Goal: Task Accomplishment & Management: Use online tool/utility

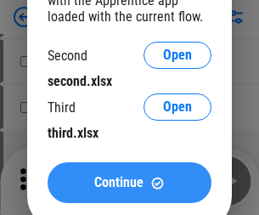
click at [129, 182] on span "Continue" at bounding box center [118, 183] width 49 height 14
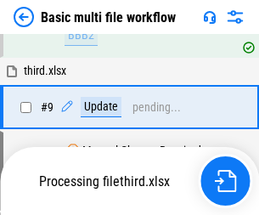
scroll to position [468, 0]
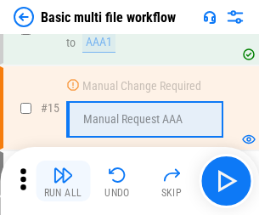
click at [63, 181] on img "button" at bounding box center [63, 175] width 20 height 20
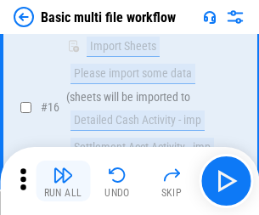
click at [63, 181] on img "button" at bounding box center [63, 175] width 20 height 20
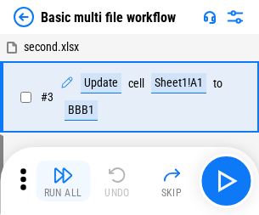
click at [63, 181] on img "button" at bounding box center [63, 175] width 20 height 20
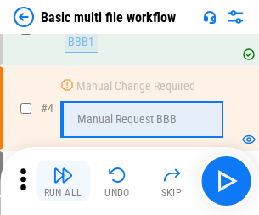
click at [63, 181] on img "button" at bounding box center [63, 175] width 20 height 20
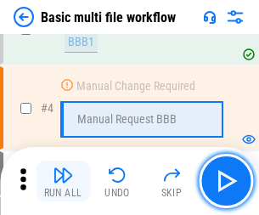
scroll to position [181, 0]
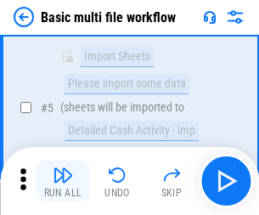
click at [63, 181] on img "button" at bounding box center [63, 175] width 20 height 20
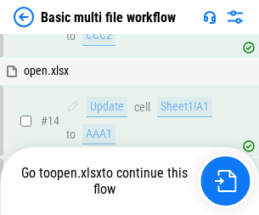
scroll to position [1009, 0]
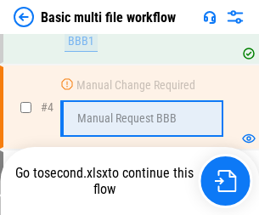
scroll to position [181, 0]
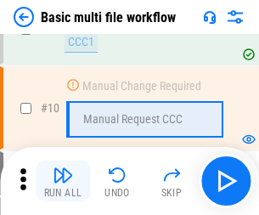
click at [63, 181] on img "button" at bounding box center [63, 175] width 20 height 20
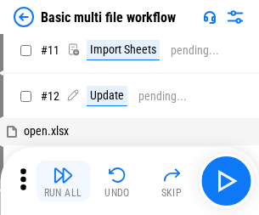
click at [63, 181] on img "button" at bounding box center [63, 175] width 20 height 20
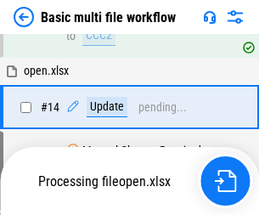
scroll to position [887, 0]
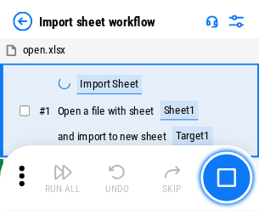
scroll to position [6, 0]
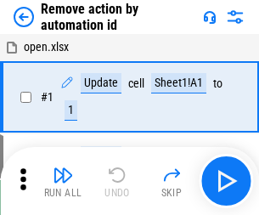
scroll to position [63, 0]
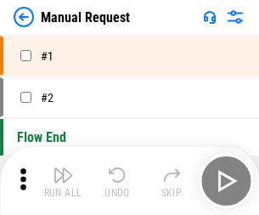
click at [63, 181] on img "button" at bounding box center [63, 175] width 20 height 20
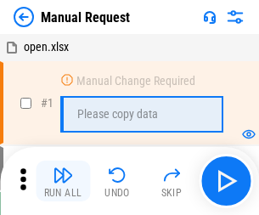
click at [63, 181] on img "button" at bounding box center [63, 175] width 20 height 20
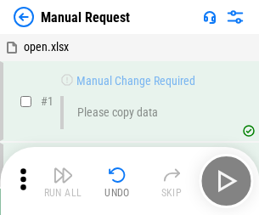
scroll to position [58, 0]
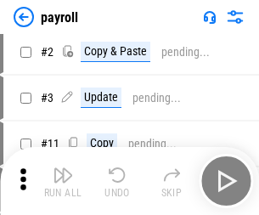
click at [63, 181] on img "button" at bounding box center [63, 175] width 20 height 20
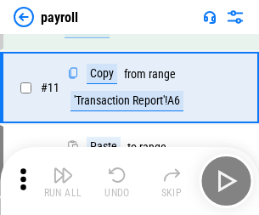
scroll to position [123, 0]
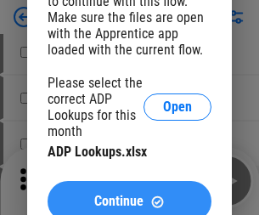
click at [129, 194] on span "Continue" at bounding box center [118, 201] width 49 height 14
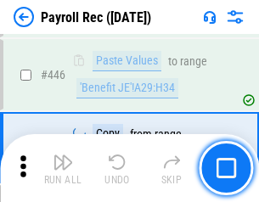
scroll to position [8703, 0]
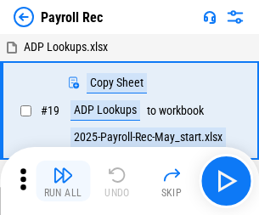
click at [63, 181] on img "button" at bounding box center [63, 175] width 20 height 20
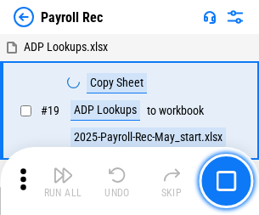
scroll to position [103, 0]
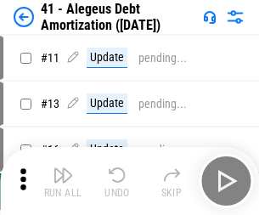
click at [63, 181] on img "button" at bounding box center [63, 175] width 20 height 20
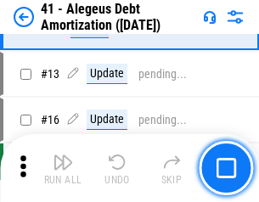
scroll to position [210, 0]
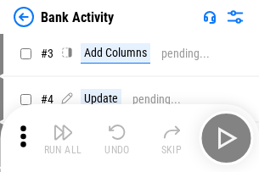
click at [63, 138] on img "button" at bounding box center [63, 132] width 20 height 20
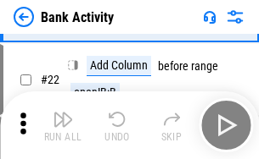
scroll to position [455, 0]
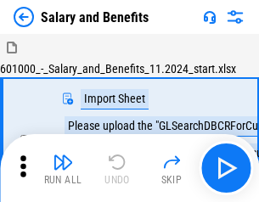
scroll to position [23, 0]
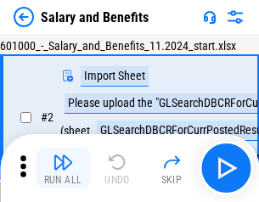
click at [63, 168] on img "button" at bounding box center [63, 162] width 20 height 20
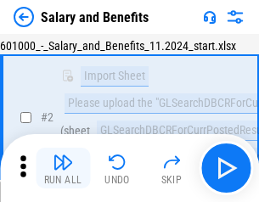
click at [63, 168] on img "button" at bounding box center [63, 162] width 20 height 20
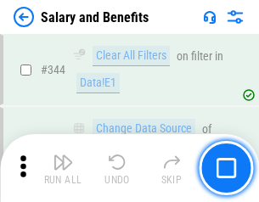
scroll to position [7943, 0]
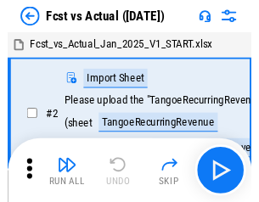
scroll to position [22, 0]
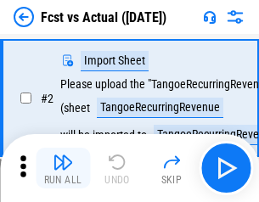
click at [63, 168] on img "button" at bounding box center [63, 162] width 20 height 20
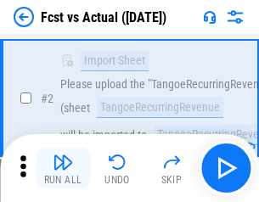
click at [63, 168] on img "button" at bounding box center [63, 162] width 20 height 20
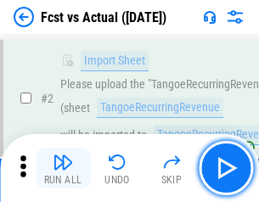
scroll to position [159, 0]
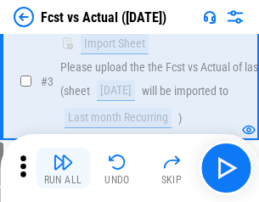
click at [63, 168] on img "button" at bounding box center [63, 162] width 20 height 20
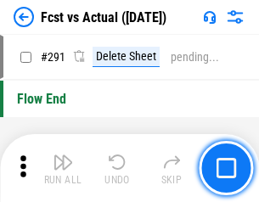
scroll to position [8028, 0]
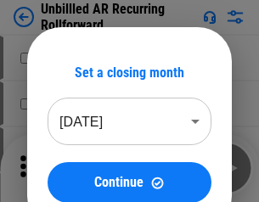
click at [63, 168] on img "button" at bounding box center [63, 162] width 20 height 20
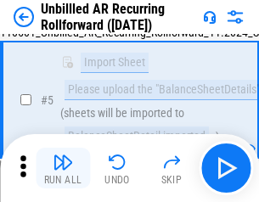
click at [63, 168] on img "button" at bounding box center [63, 162] width 20 height 20
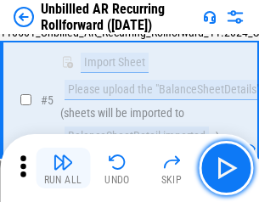
scroll to position [159, 0]
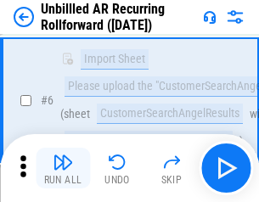
click at [63, 168] on img "button" at bounding box center [63, 162] width 20 height 20
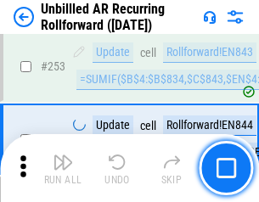
scroll to position [5762, 0]
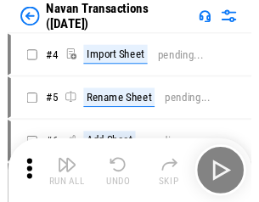
scroll to position [27, 0]
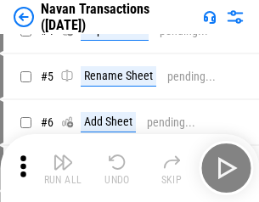
click at [63, 168] on img "button" at bounding box center [63, 162] width 20 height 20
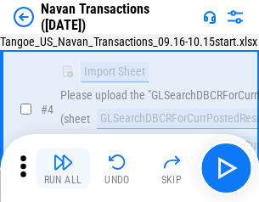
click at [63, 168] on img "button" at bounding box center [63, 162] width 20 height 20
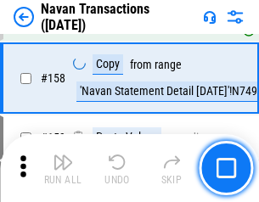
scroll to position [5500, 0]
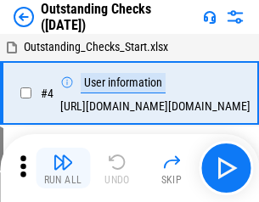
click at [63, 168] on img "button" at bounding box center [63, 162] width 20 height 20
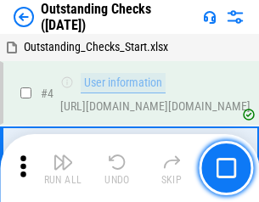
scroll to position [71, 0]
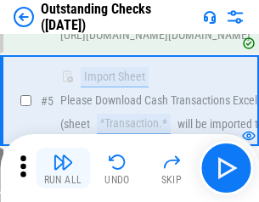
click at [63, 168] on img "button" at bounding box center [63, 162] width 20 height 20
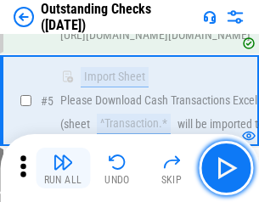
scroll to position [177, 0]
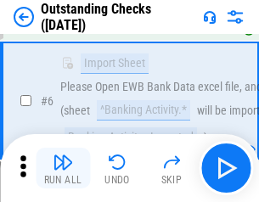
click at [63, 168] on img "button" at bounding box center [63, 162] width 20 height 20
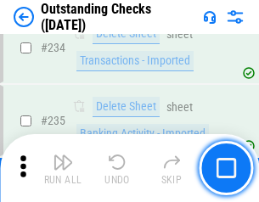
scroll to position [5151, 0]
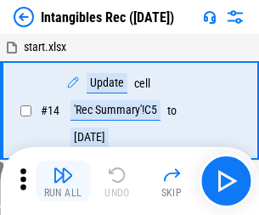
click at [63, 181] on img "button" at bounding box center [63, 175] width 20 height 20
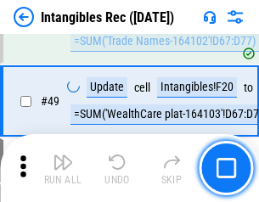
scroll to position [661, 0]
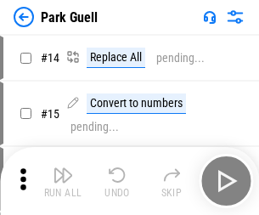
click at [63, 168] on img "button" at bounding box center [63, 175] width 20 height 20
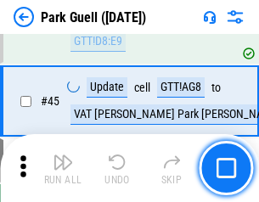
scroll to position [2121, 0]
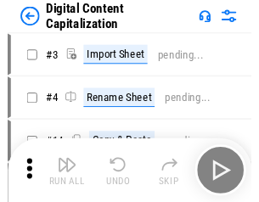
scroll to position [36, 0]
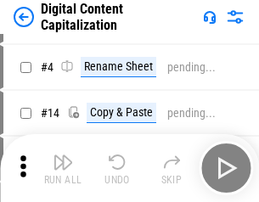
click at [63, 168] on img "button" at bounding box center [63, 162] width 20 height 20
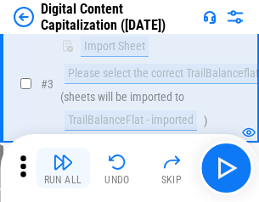
click at [63, 168] on img "button" at bounding box center [63, 162] width 20 height 20
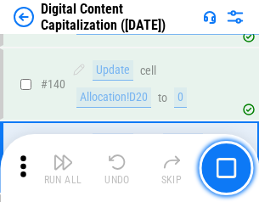
scroll to position [1786, 0]
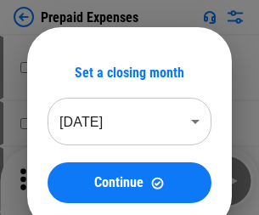
click at [63, 168] on img "button" at bounding box center [63, 175] width 20 height 20
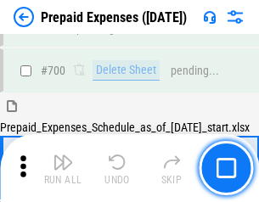
scroll to position [4564, 0]
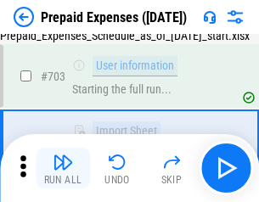
click at [63, 168] on img "button" at bounding box center [63, 162] width 20 height 20
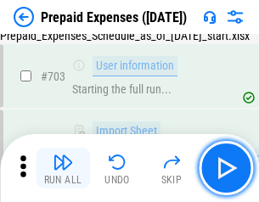
scroll to position [4664, 0]
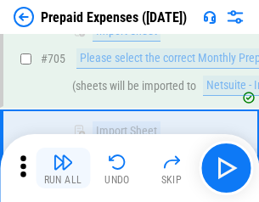
click at [63, 168] on img "button" at bounding box center [63, 162] width 20 height 20
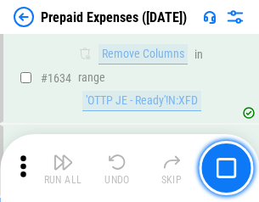
scroll to position [16517, 0]
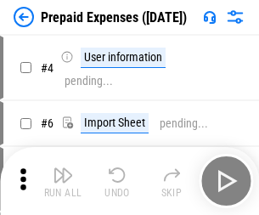
click at [63, 181] on img "button" at bounding box center [63, 175] width 20 height 20
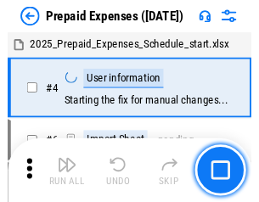
scroll to position [75, 0]
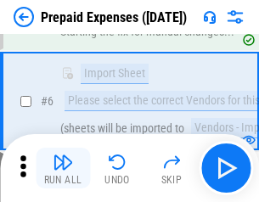
click at [63, 168] on img "button" at bounding box center [63, 162] width 20 height 20
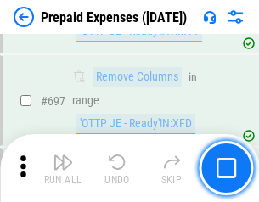
scroll to position [5907, 0]
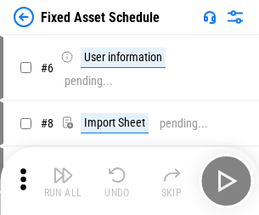
click at [63, 181] on img "button" at bounding box center [63, 175] width 20 height 20
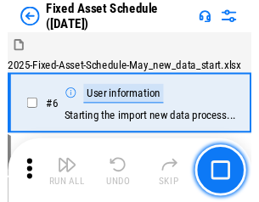
scroll to position [92, 0]
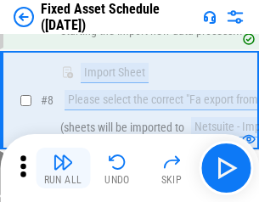
click at [63, 168] on img "button" at bounding box center [63, 162] width 20 height 20
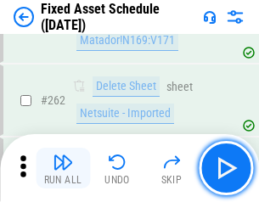
scroll to position [5407, 0]
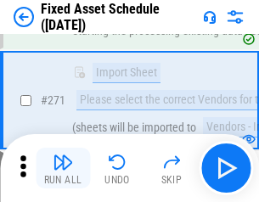
click at [63, 168] on img "button" at bounding box center [63, 162] width 20 height 20
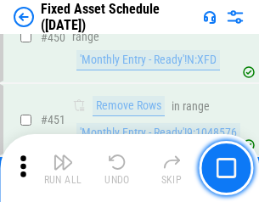
scroll to position [7583, 0]
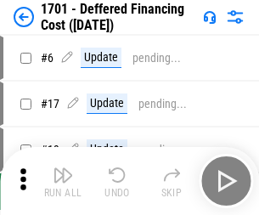
click at [63, 181] on img "button" at bounding box center [63, 175] width 20 height 20
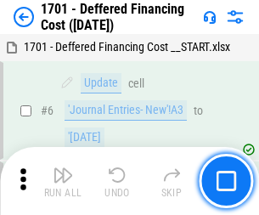
scroll to position [204, 0]
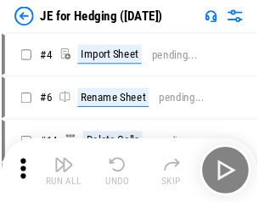
scroll to position [3, 0]
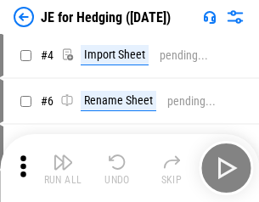
click at [63, 168] on img "button" at bounding box center [63, 162] width 20 height 20
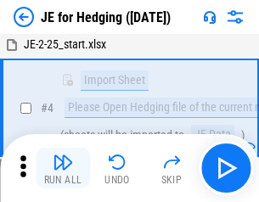
click at [63, 168] on img "button" at bounding box center [63, 162] width 20 height 20
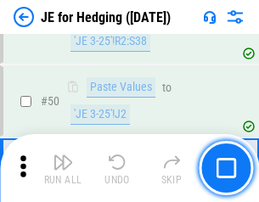
scroll to position [1098, 0]
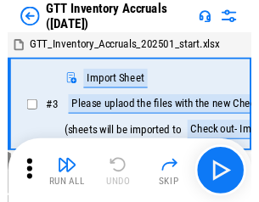
scroll to position [3, 0]
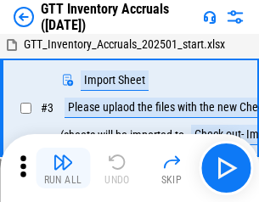
click at [63, 168] on img "button" at bounding box center [63, 162] width 20 height 20
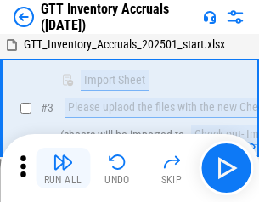
click at [63, 168] on img "button" at bounding box center [63, 162] width 20 height 20
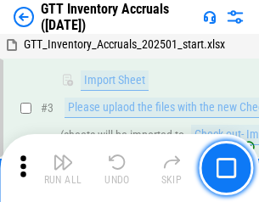
scroll to position [109, 0]
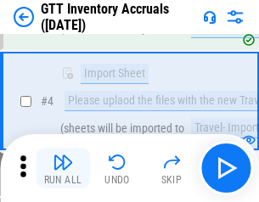
click at [63, 168] on img "button" at bounding box center [63, 162] width 20 height 20
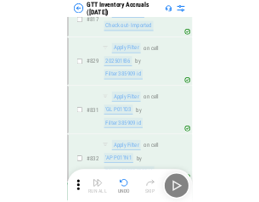
scroll to position [12876, 0]
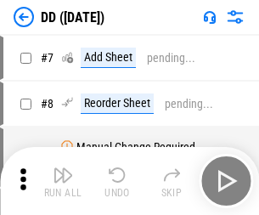
click at [63, 181] on img "button" at bounding box center [63, 175] width 20 height 20
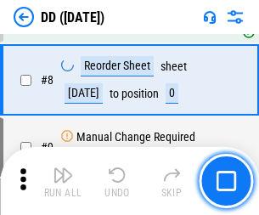
scroll to position [164, 0]
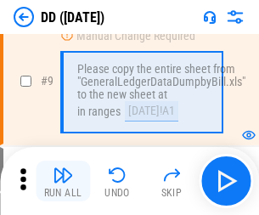
click at [63, 181] on img "button" at bounding box center [63, 175] width 20 height 20
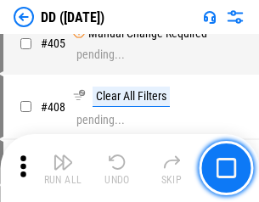
scroll to position [7590, 0]
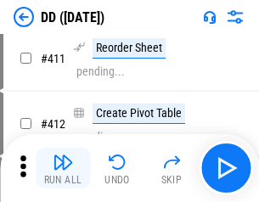
click at [63, 168] on img "button" at bounding box center [63, 162] width 20 height 20
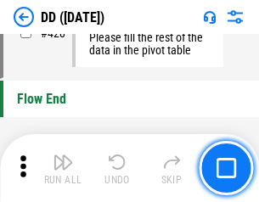
scroll to position [8119, 0]
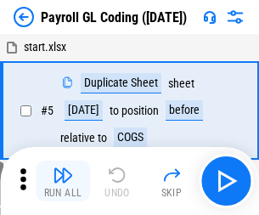
click at [63, 181] on img "button" at bounding box center [63, 175] width 20 height 20
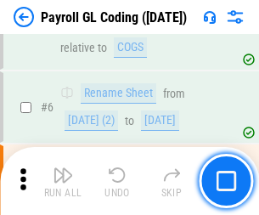
scroll to position [204, 0]
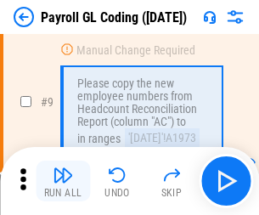
click at [63, 181] on img "button" at bounding box center [63, 175] width 20 height 20
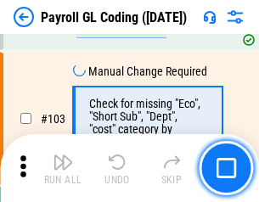
scroll to position [3980, 0]
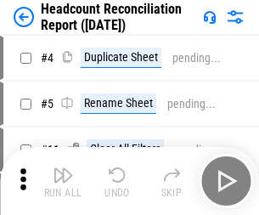
click at [63, 181] on img "button" at bounding box center [63, 175] width 20 height 20
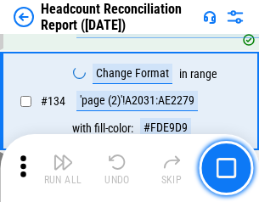
scroll to position [2039, 0]
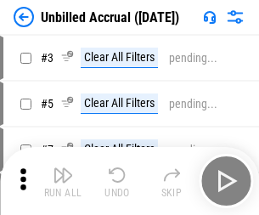
click at [63, 181] on img "button" at bounding box center [63, 175] width 20 height 20
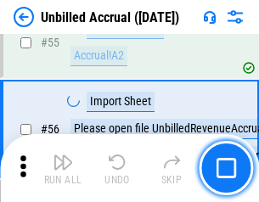
scroll to position [1771, 0]
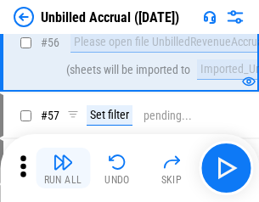
click at [63, 168] on img "button" at bounding box center [63, 162] width 20 height 20
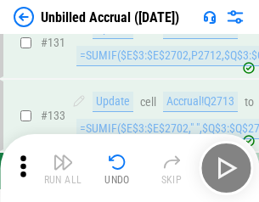
scroll to position [5053, 0]
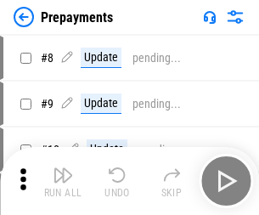
click at [63, 181] on img "button" at bounding box center [63, 175] width 20 height 20
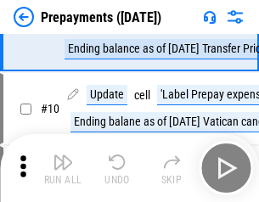
scroll to position [106, 0]
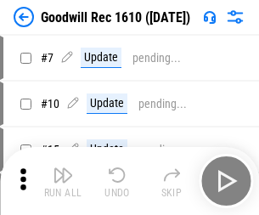
click at [63, 181] on img "button" at bounding box center [63, 175] width 20 height 20
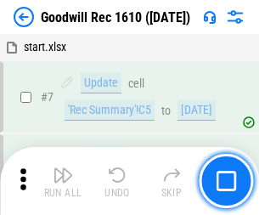
scroll to position [290, 0]
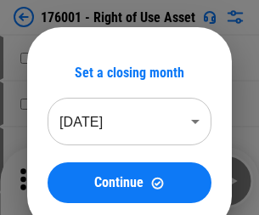
click at [63, 181] on img "button" at bounding box center [63, 175] width 20 height 20
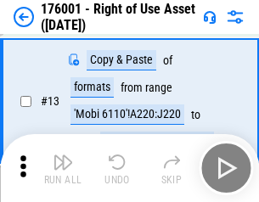
scroll to position [109, 0]
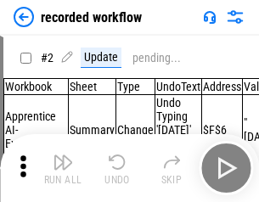
click at [63, 168] on img "button" at bounding box center [63, 162] width 20 height 20
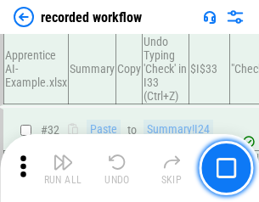
scroll to position [5302, 0]
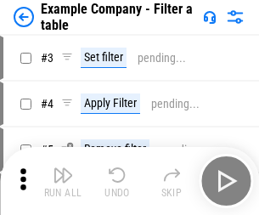
click at [63, 181] on img "button" at bounding box center [63, 175] width 20 height 20
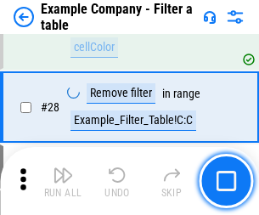
scroll to position [1552, 0]
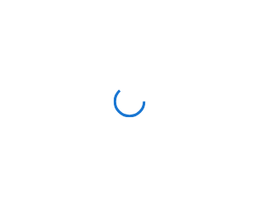
scroll to position [26, 0]
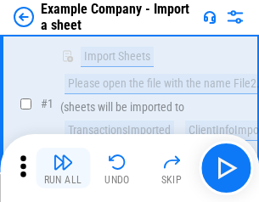
click at [63, 168] on img "button" at bounding box center [63, 162] width 20 height 20
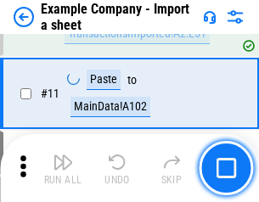
scroll to position [375, 0]
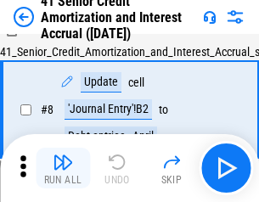
click at [63, 168] on img "button" at bounding box center [63, 162] width 20 height 20
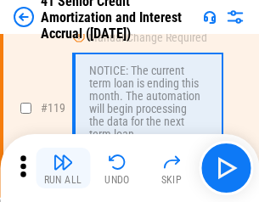
click at [63, 168] on img "button" at bounding box center [63, 162] width 20 height 20
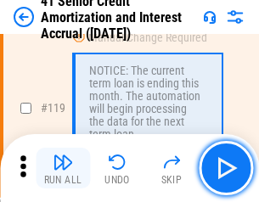
scroll to position [1601, 0]
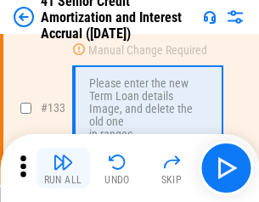
click at [63, 168] on img "button" at bounding box center [63, 162] width 20 height 20
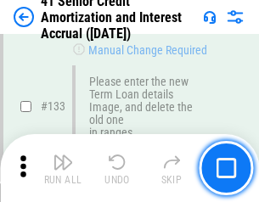
scroll to position [1773, 0]
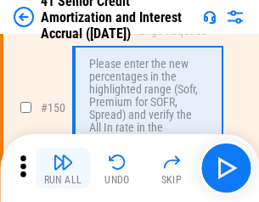
click at [63, 168] on img "button" at bounding box center [63, 162] width 20 height 20
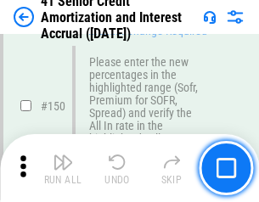
scroll to position [1951, 0]
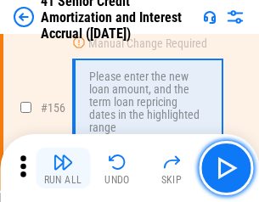
click at [63, 168] on img "button" at bounding box center [63, 162] width 20 height 20
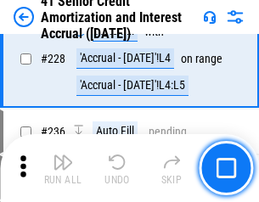
scroll to position [3799, 0]
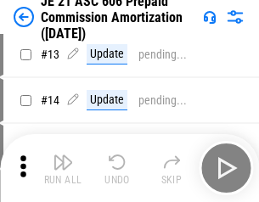
click at [63, 168] on img "button" at bounding box center [63, 162] width 20 height 20
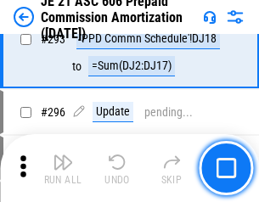
scroll to position [3121, 0]
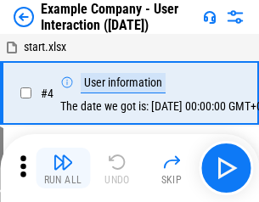
click at [63, 168] on img "button" at bounding box center [63, 162] width 20 height 20
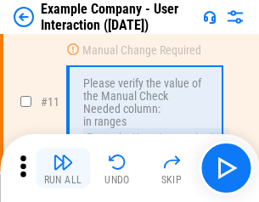
click at [63, 168] on img "button" at bounding box center [63, 162] width 20 height 20
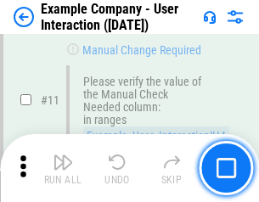
scroll to position [367, 0]
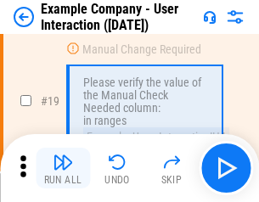
click at [63, 168] on img "button" at bounding box center [63, 162] width 20 height 20
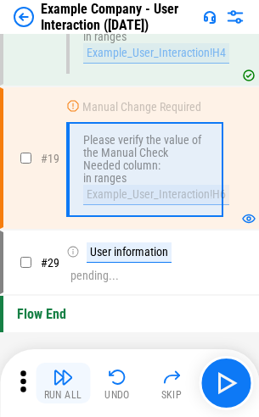
click at [63, 214] on img "button" at bounding box center [63, 377] width 20 height 20
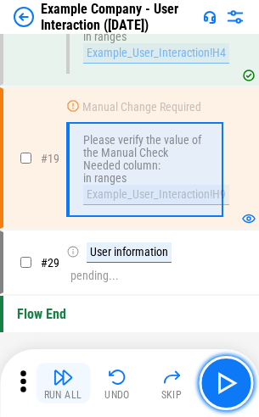
click at [63, 214] on img "button" at bounding box center [63, 377] width 20 height 20
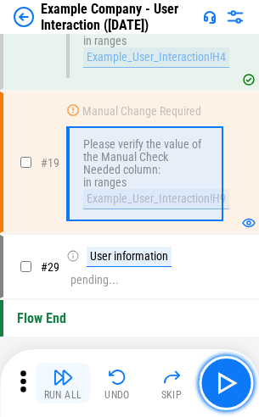
scroll to position [310, 0]
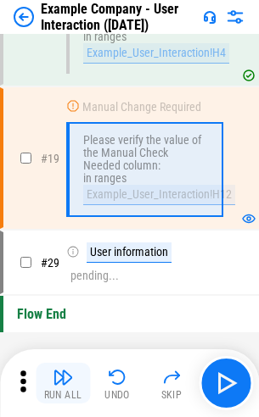
click at [63, 214] on img "button" at bounding box center [63, 377] width 20 height 20
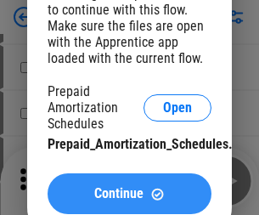
click at [129, 193] on span "Continue" at bounding box center [118, 194] width 49 height 14
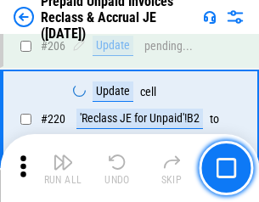
scroll to position [2199, 0]
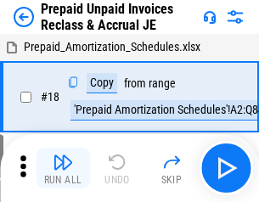
click at [63, 168] on img "button" at bounding box center [63, 162] width 20 height 20
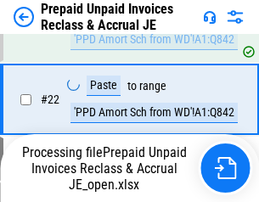
scroll to position [1184, 0]
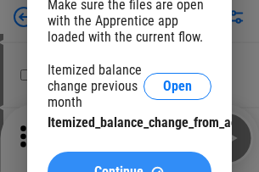
click at [129, 165] on span "Continue" at bounding box center [118, 172] width 49 height 14
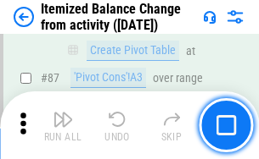
scroll to position [1658, 0]
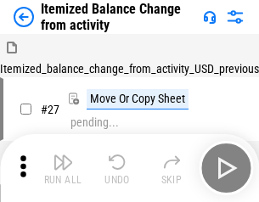
scroll to position [26, 0]
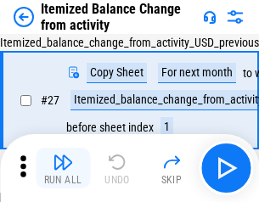
click at [63, 168] on img "button" at bounding box center [63, 162] width 20 height 20
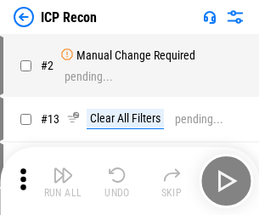
scroll to position [8, 0]
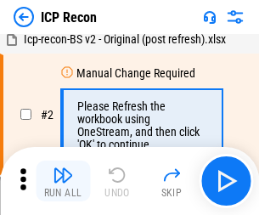
click at [63, 181] on img "button" at bounding box center [63, 175] width 20 height 20
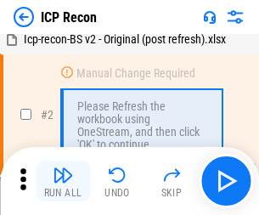
click at [63, 181] on img "button" at bounding box center [63, 175] width 20 height 20
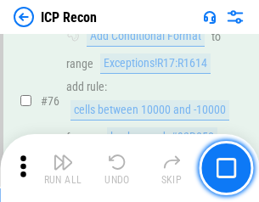
scroll to position [1524, 0]
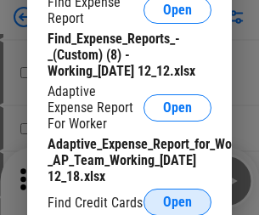
click at [177, 201] on span "Open" at bounding box center [177, 202] width 29 height 14
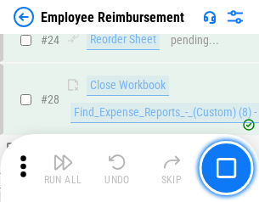
scroll to position [793, 0]
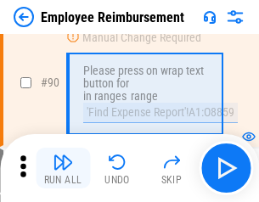
click at [63, 168] on img "button" at bounding box center [63, 162] width 20 height 20
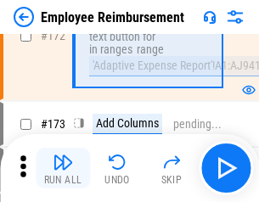
click at [63, 168] on img "button" at bounding box center [63, 162] width 20 height 20
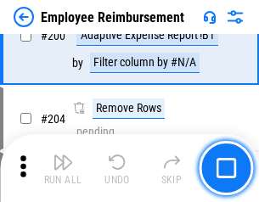
scroll to position [4292, 0]
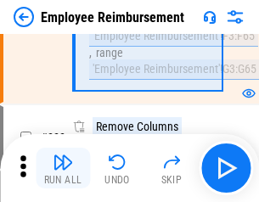
click at [63, 168] on img "button" at bounding box center [63, 162] width 20 height 20
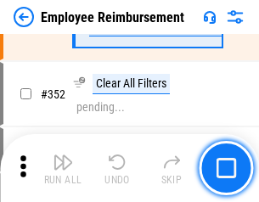
click at [63, 168] on img "button" at bounding box center [63, 162] width 20 height 20
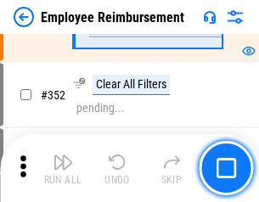
scroll to position [8745, 0]
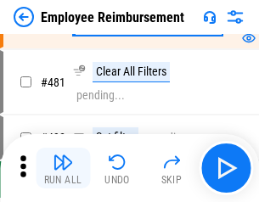
click at [63, 168] on img "button" at bounding box center [63, 162] width 20 height 20
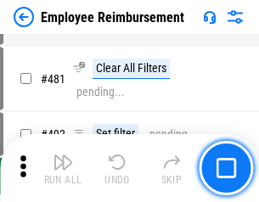
scroll to position [10371, 0]
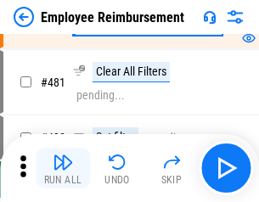
click at [63, 168] on img "button" at bounding box center [63, 162] width 20 height 20
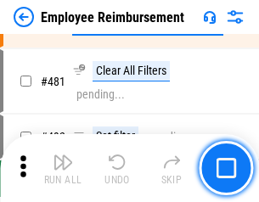
click at [63, 168] on img "button" at bounding box center [63, 162] width 20 height 20
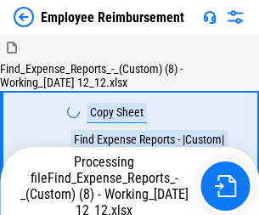
scroll to position [58, 0]
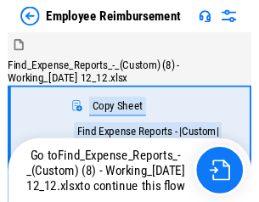
scroll to position [58, 0]
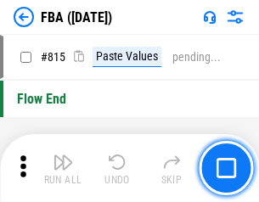
scroll to position [15186, 0]
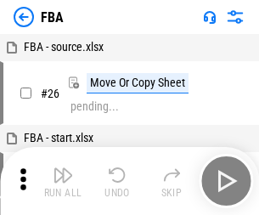
scroll to position [17, 0]
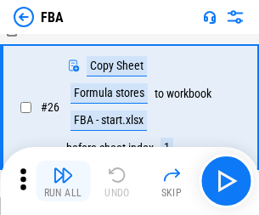
click at [63, 181] on img "button" at bounding box center [63, 175] width 20 height 20
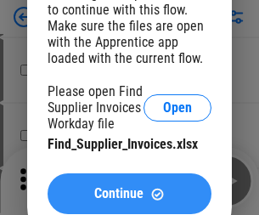
click at [129, 193] on span "Continue" at bounding box center [118, 194] width 49 height 14
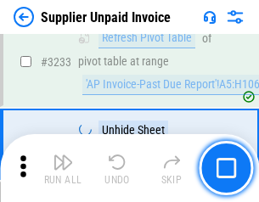
scroll to position [41313, 0]
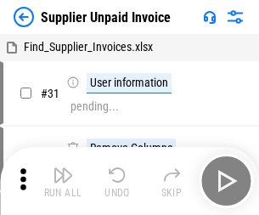
scroll to position [55, 0]
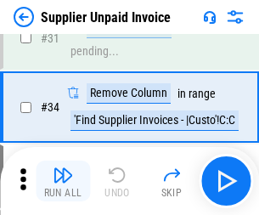
click at [63, 181] on img "button" at bounding box center [63, 175] width 20 height 20
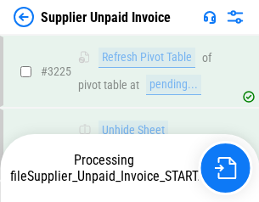
scroll to position [41181, 0]
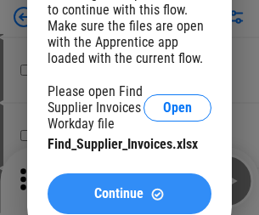
click at [129, 193] on span "Continue" at bounding box center [118, 194] width 49 height 14
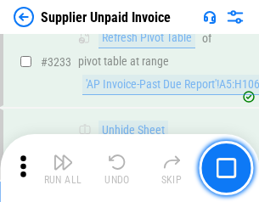
scroll to position [41313, 0]
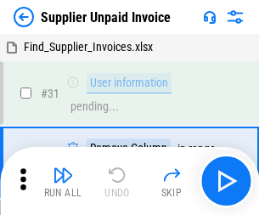
scroll to position [55, 0]
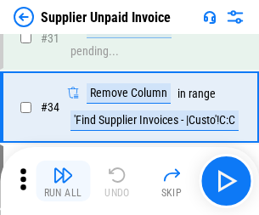
click at [63, 181] on img "button" at bounding box center [63, 175] width 20 height 20
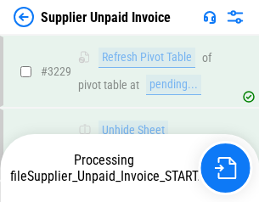
scroll to position [41181, 0]
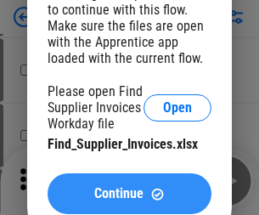
click at [129, 193] on span "Continue" at bounding box center [118, 194] width 49 height 14
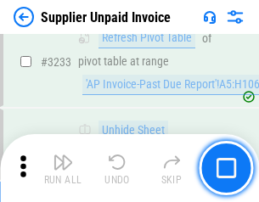
scroll to position [41313, 0]
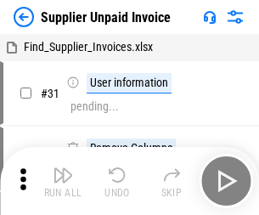
scroll to position [55, 0]
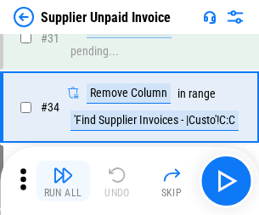
click at [63, 181] on img "button" at bounding box center [63, 175] width 20 height 20
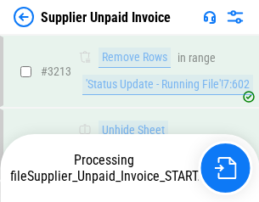
scroll to position [41035, 0]
